Goal: Navigation & Orientation: Go to known website

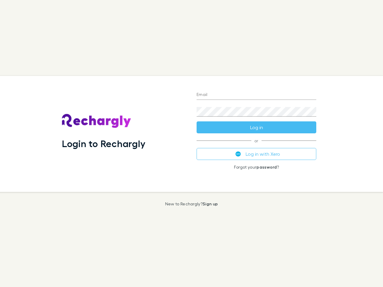
click at [191, 144] on div "Login to Rechargly" at bounding box center [124, 134] width 135 height 116
click at [256, 95] on input "Email" at bounding box center [256, 95] width 120 height 10
click at [256, 127] on form "Email Password Log in" at bounding box center [256, 110] width 120 height 48
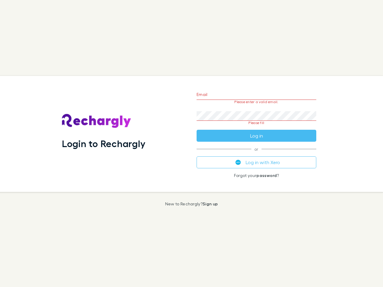
click at [256, 154] on div "Email Please enter a valid email. Password Please fill Log in or Log in with Xe…" at bounding box center [256, 134] width 129 height 116
